Goal: Navigation & Orientation: Understand site structure

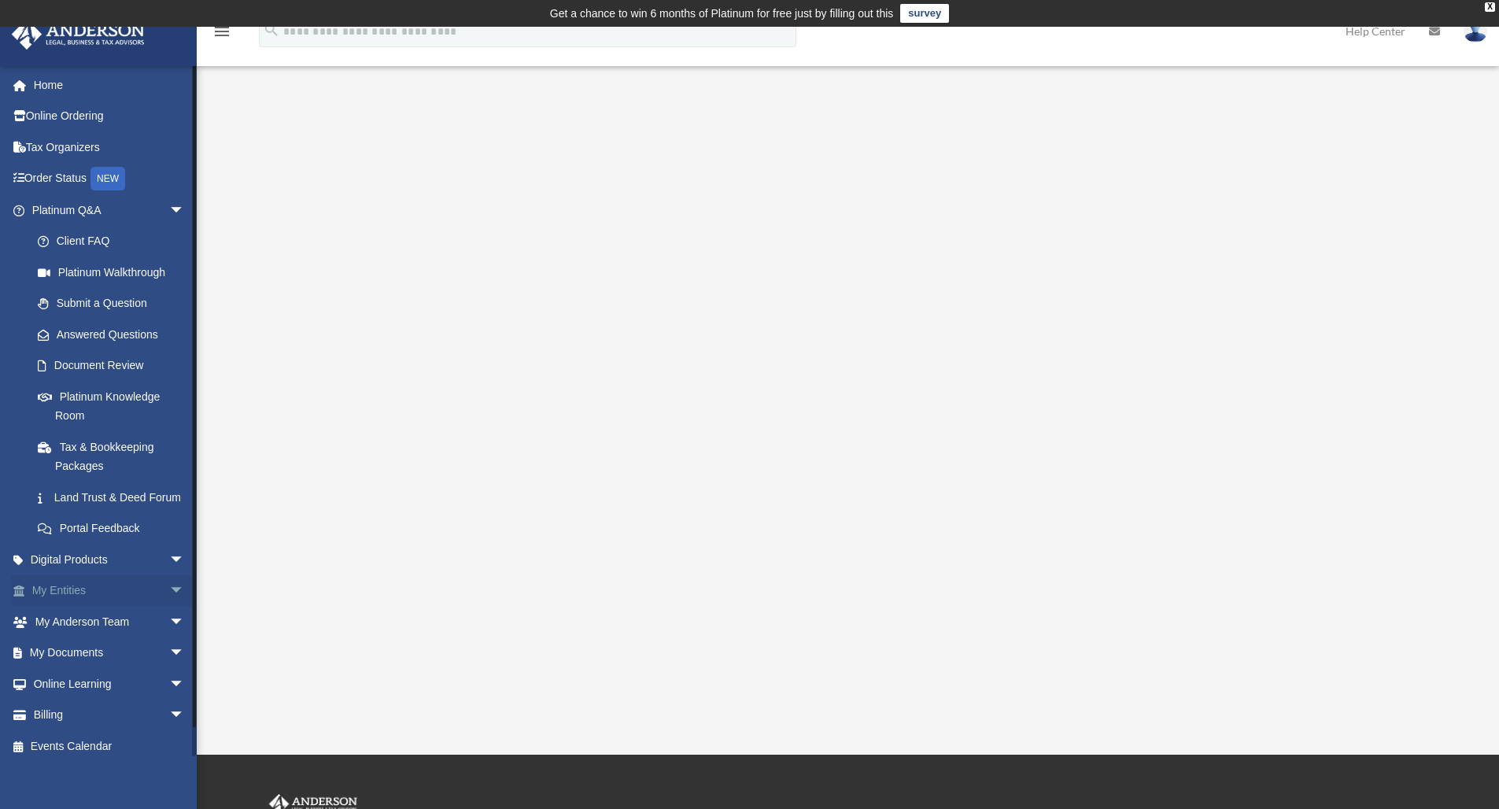
click at [72, 603] on link "My Entities arrow_drop_down" at bounding box center [109, 590] width 197 height 31
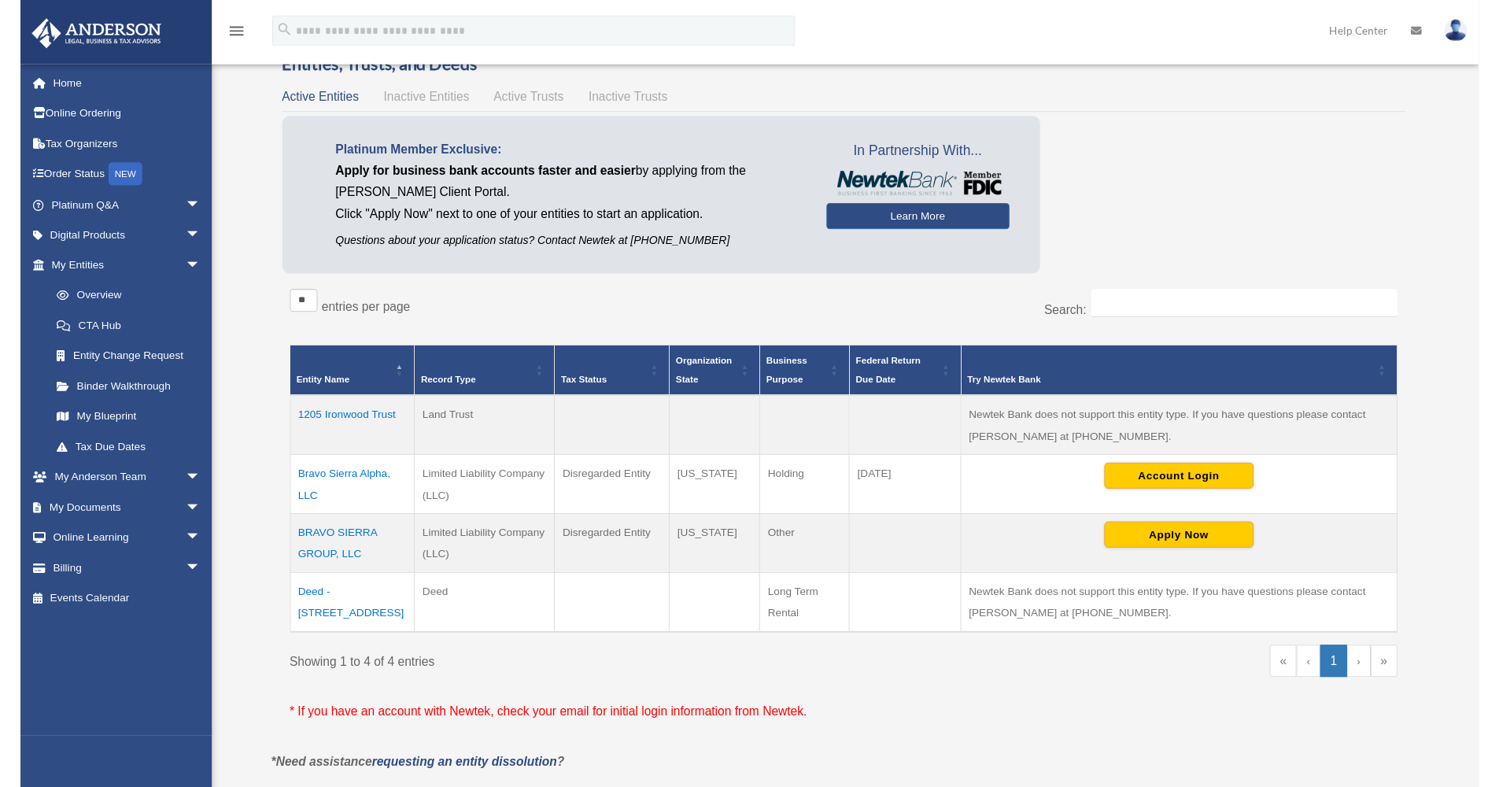
scroll to position [133, 0]
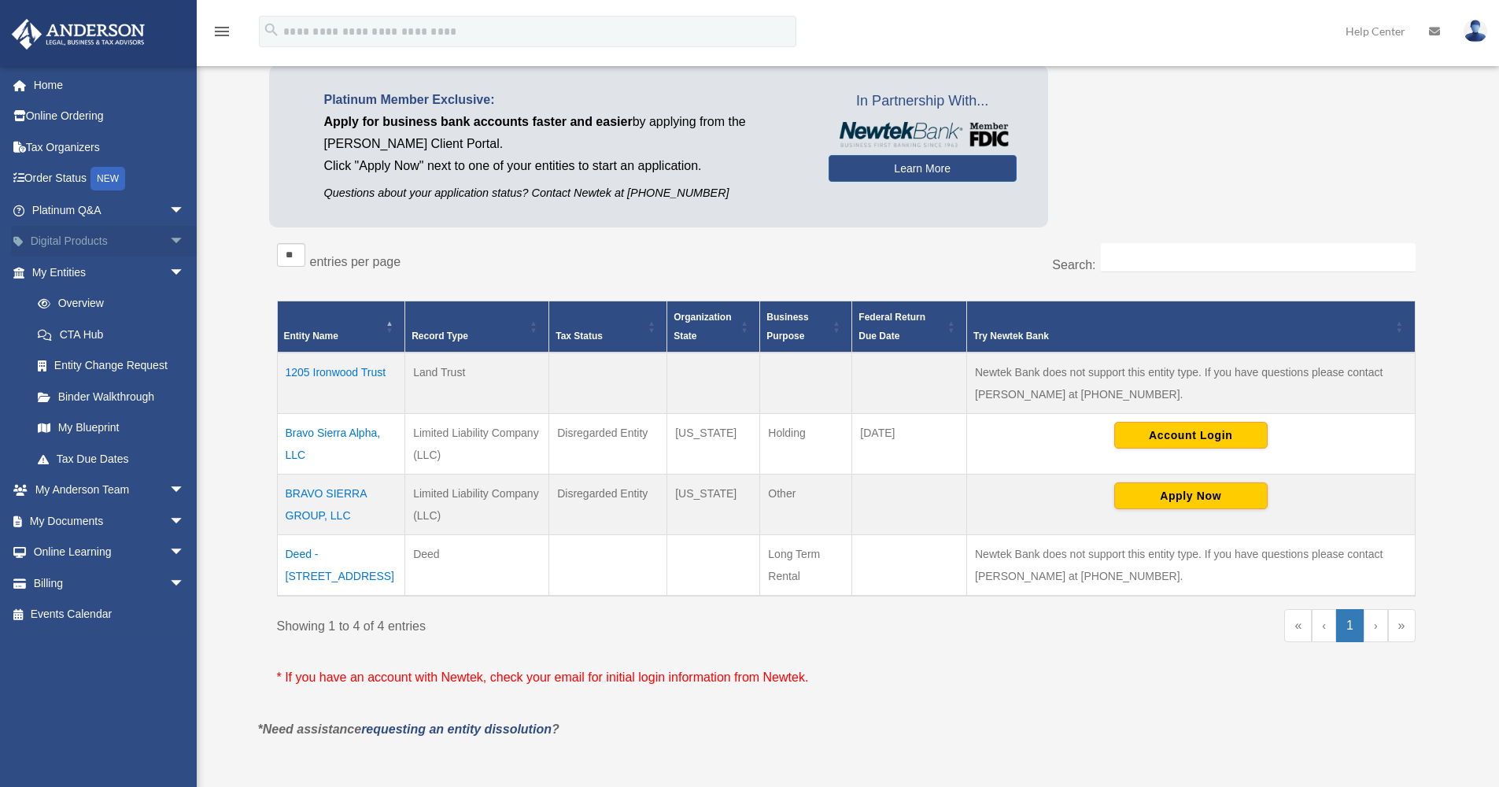
click at [66, 246] on link "Digital Products arrow_drop_down" at bounding box center [109, 241] width 197 height 31
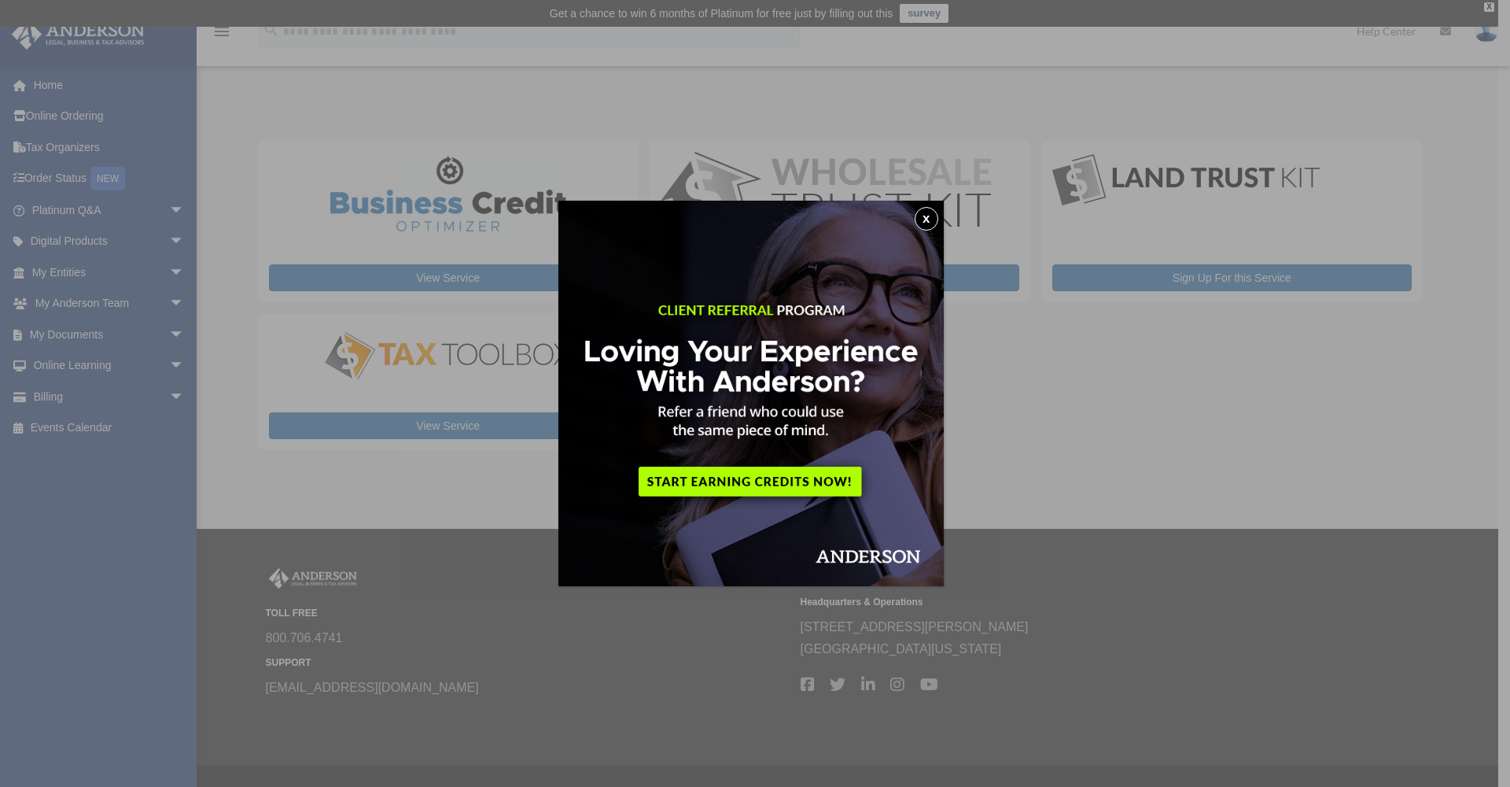
click at [933, 223] on button "x" at bounding box center [927, 219] width 24 height 24
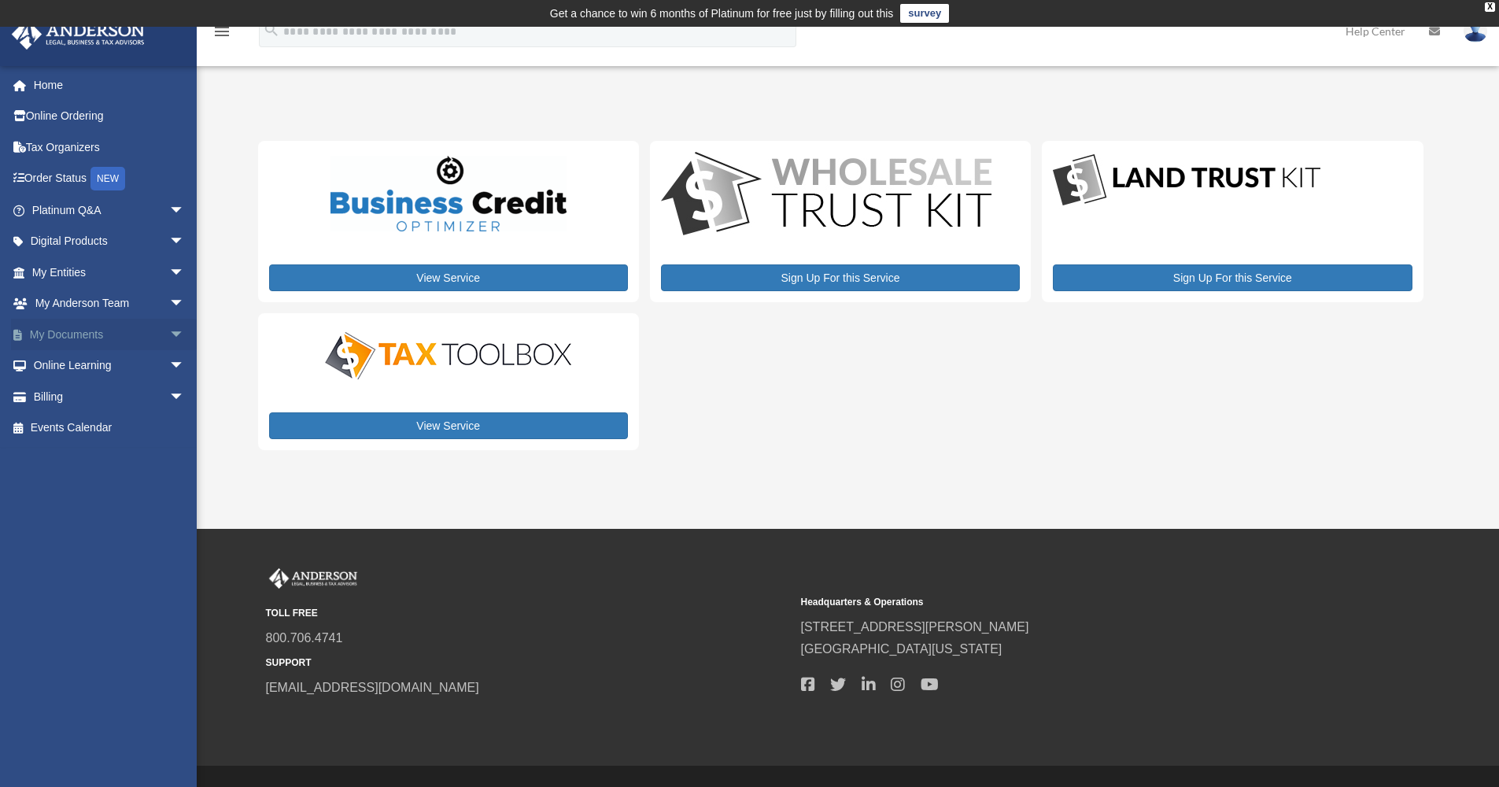
click at [75, 339] on link "My Documents arrow_drop_down" at bounding box center [109, 334] width 197 height 31
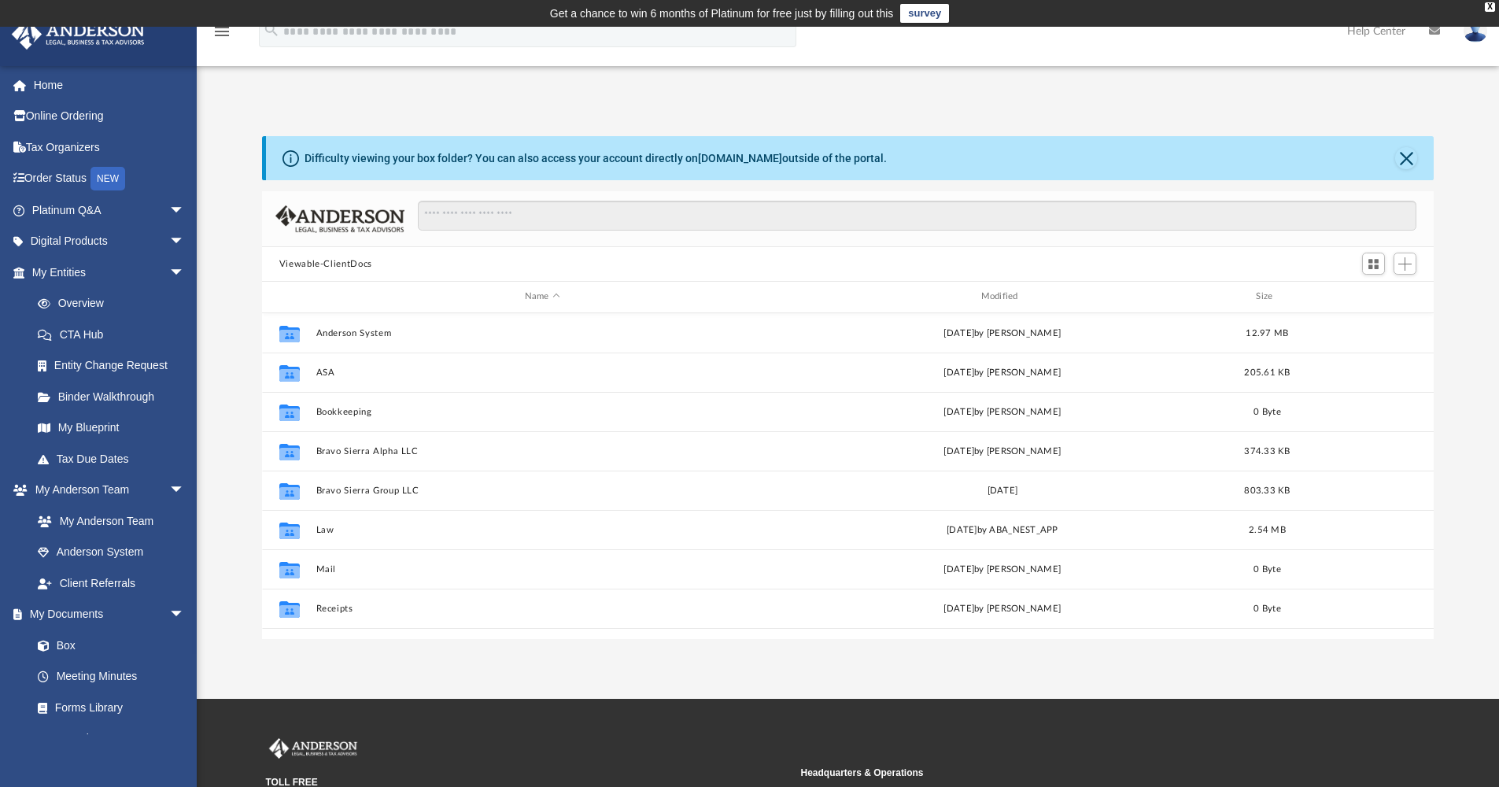
scroll to position [13, 13]
click at [169, 269] on span "arrow_drop_down" at bounding box center [184, 272] width 31 height 32
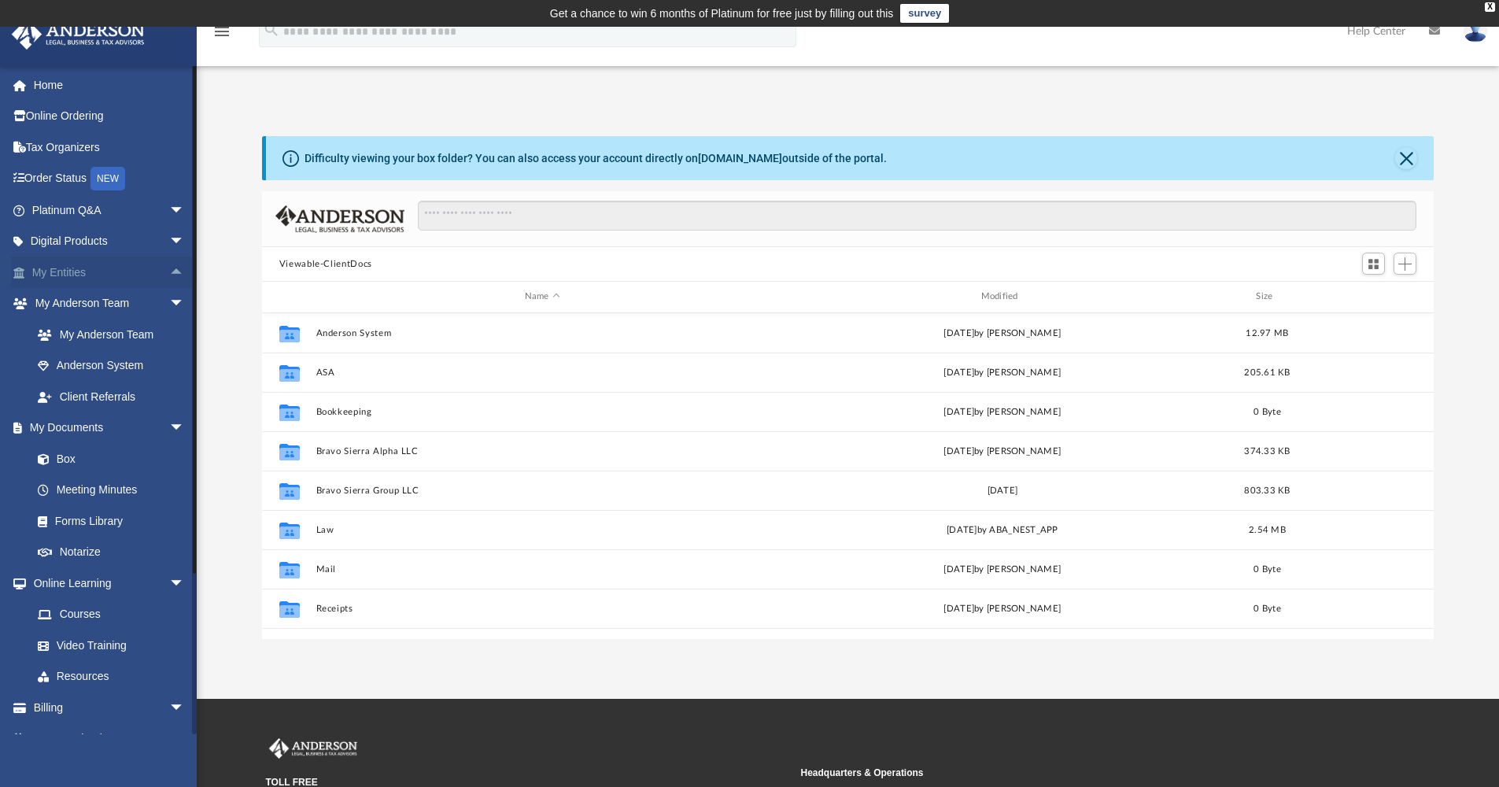
click at [169, 269] on span "arrow_drop_up" at bounding box center [184, 272] width 31 height 32
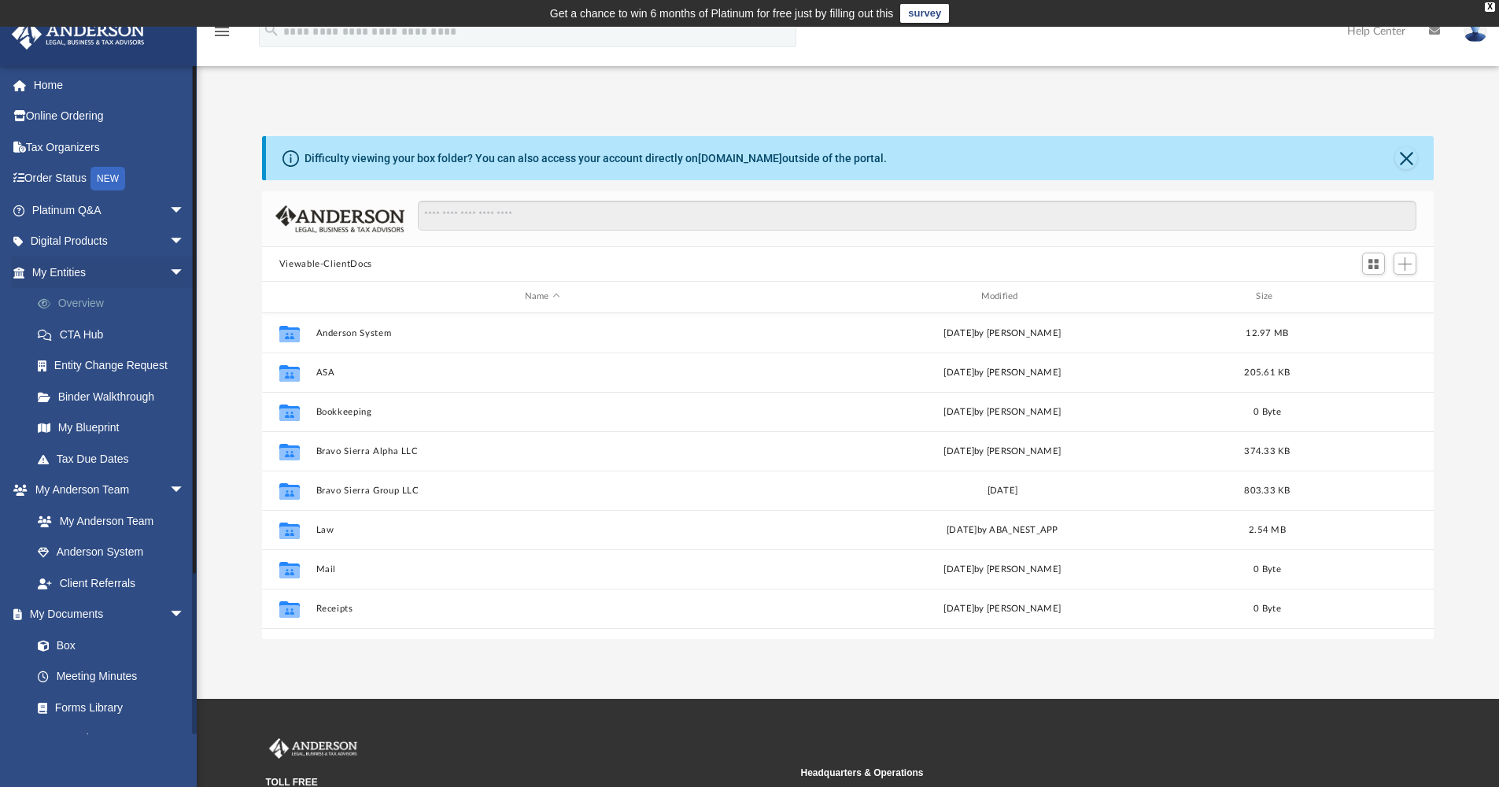
click at [99, 304] on link "Overview" at bounding box center [115, 303] width 186 height 31
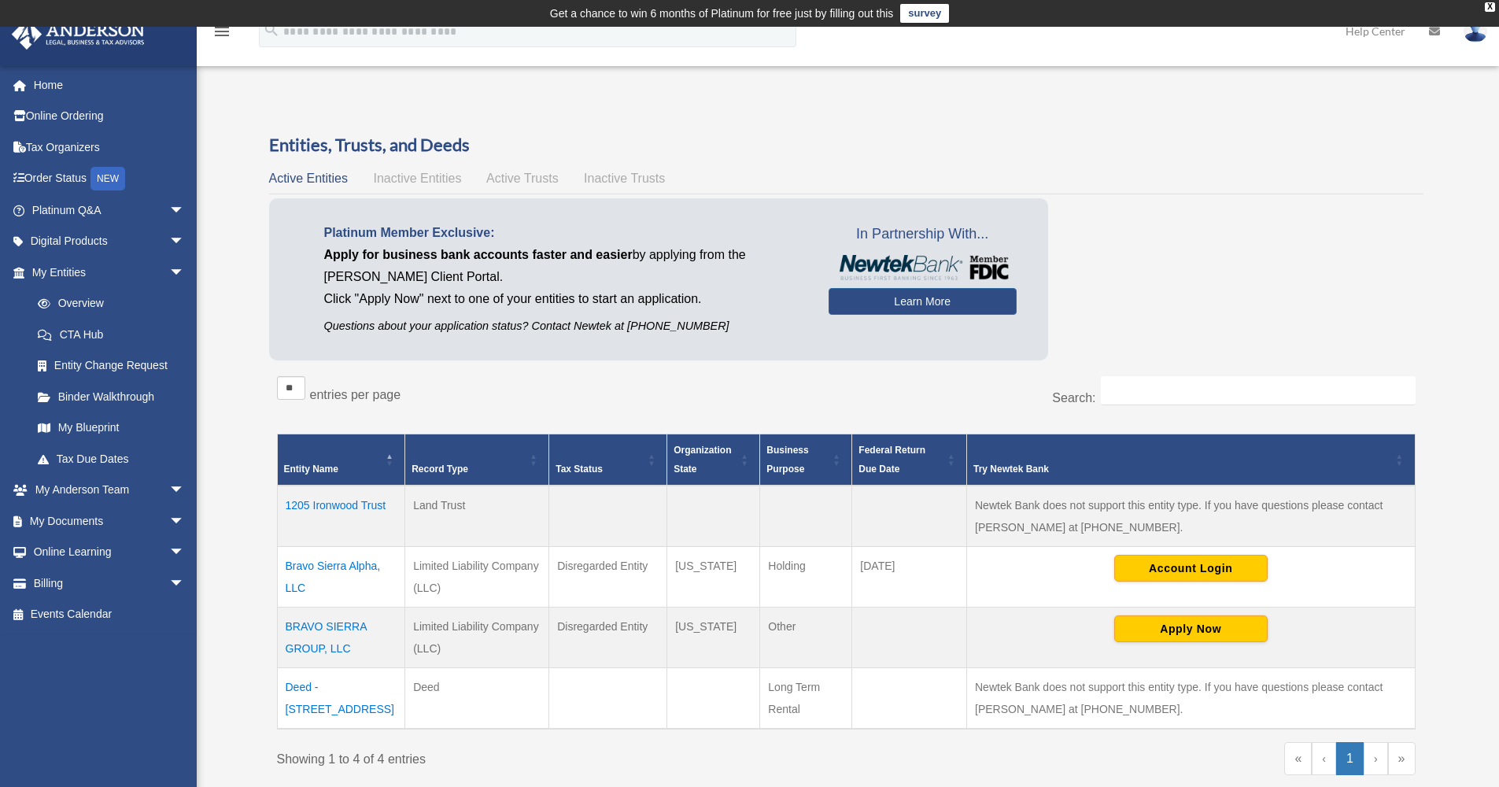
click at [407, 181] on span "Inactive Entities" at bounding box center [417, 177] width 88 height 13
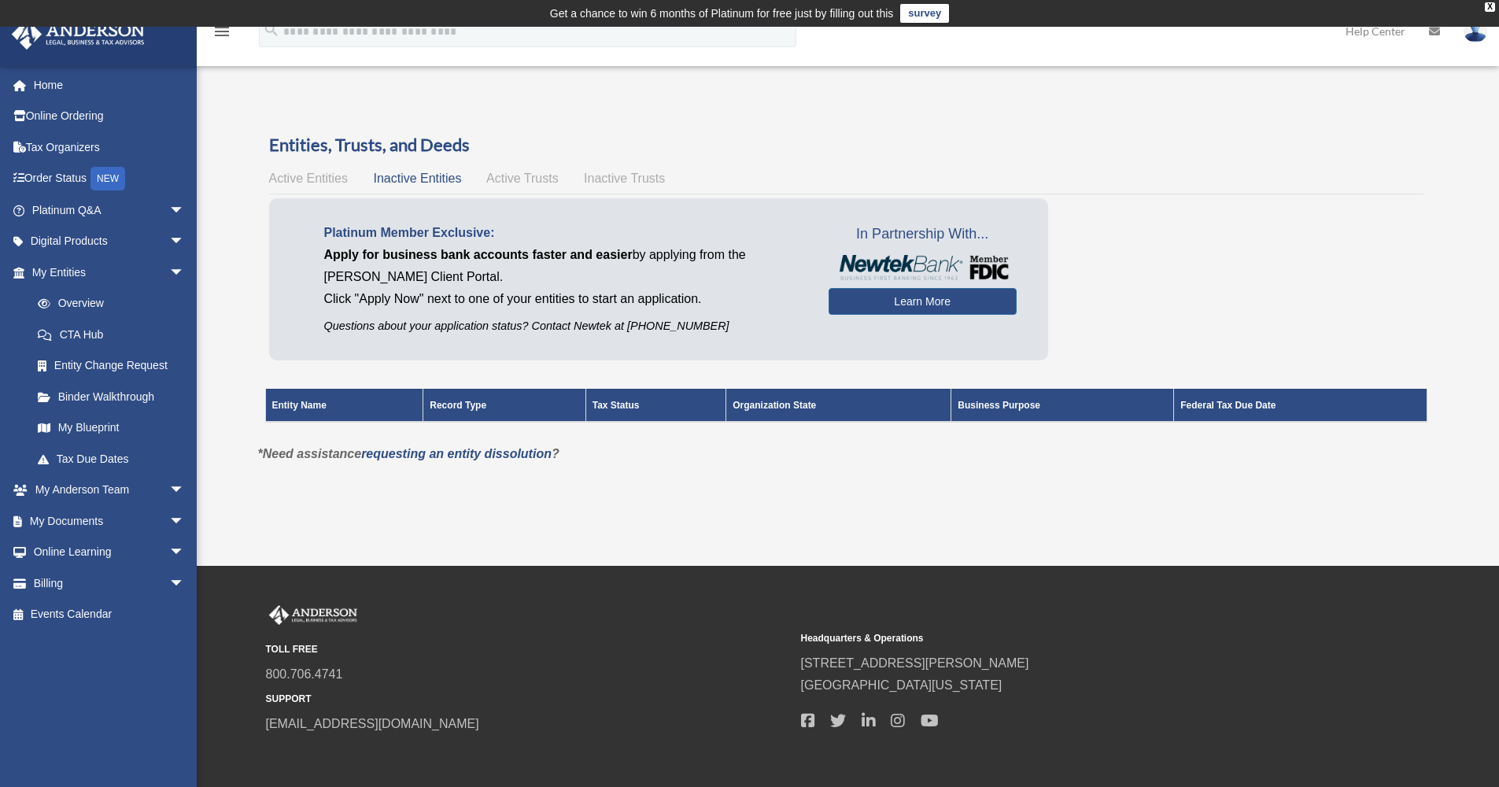
click at [319, 181] on span "Active Entities" at bounding box center [308, 177] width 79 height 13
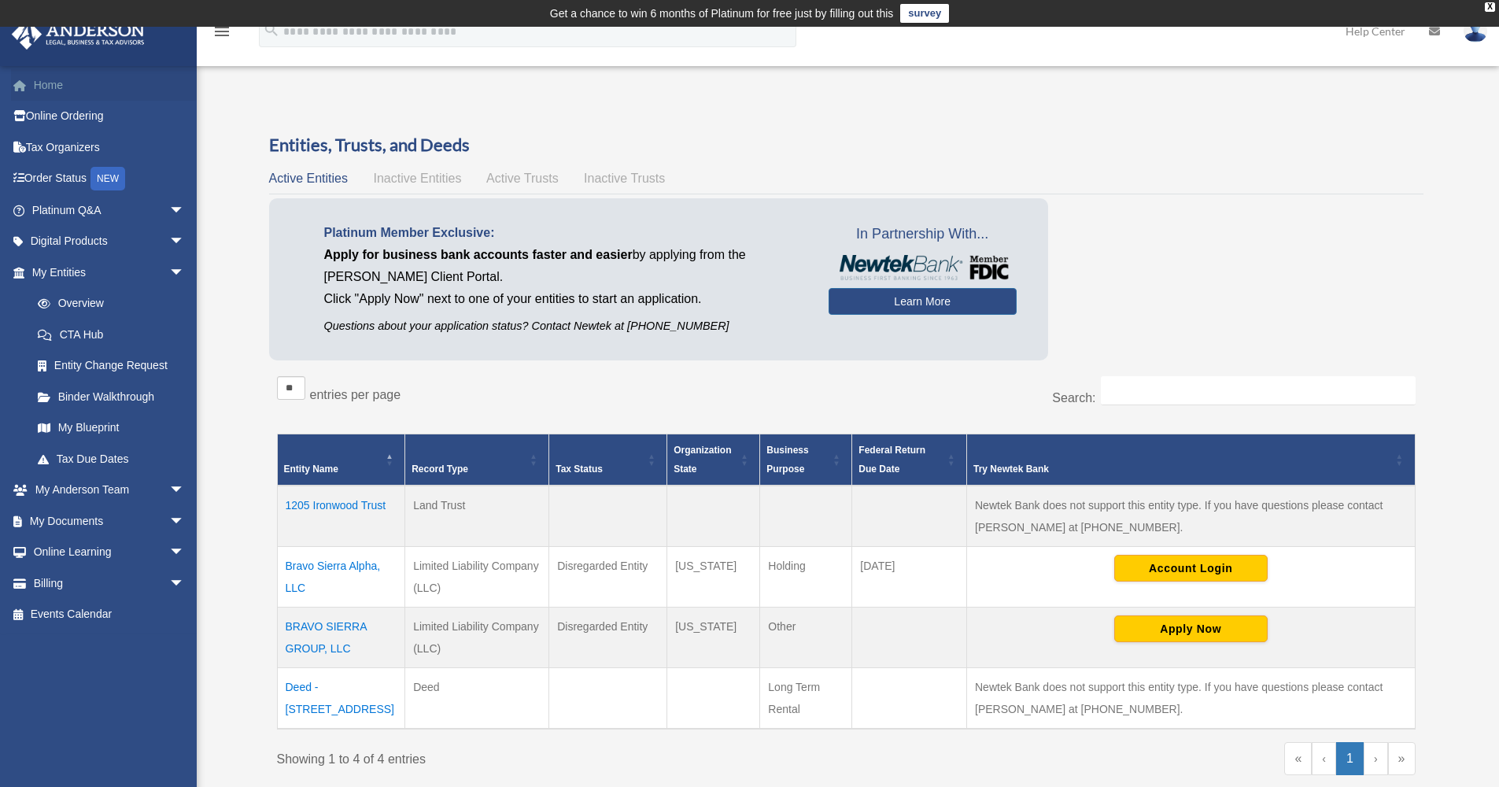
click at [35, 85] on link "Home" at bounding box center [109, 84] width 197 height 31
